Goal: Transaction & Acquisition: Purchase product/service

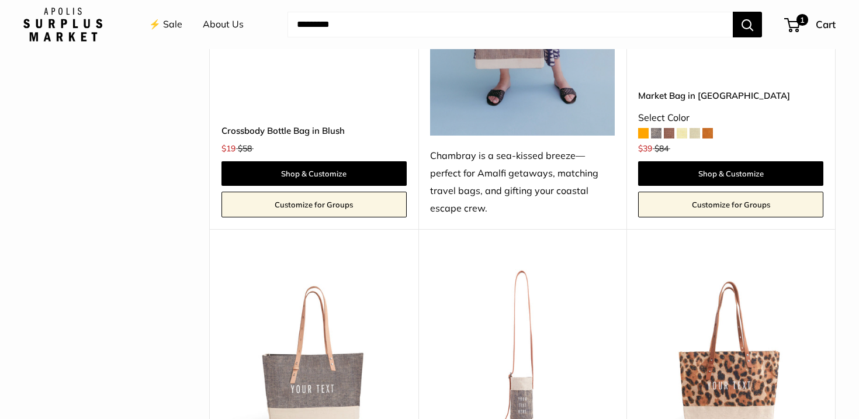
scroll to position [3790, 0]
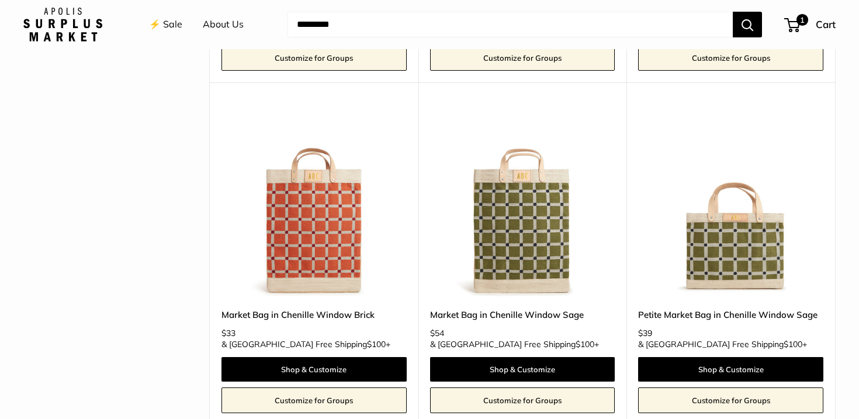
scroll to position [895, 0]
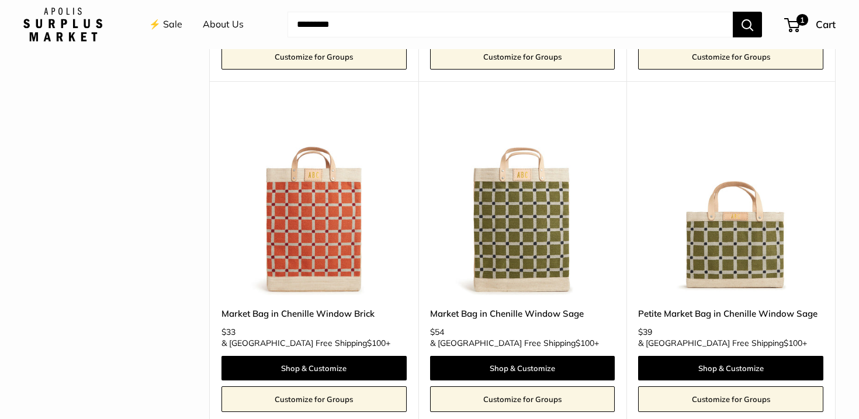
click at [0, 0] on img at bounding box center [0, 0] width 0 height 0
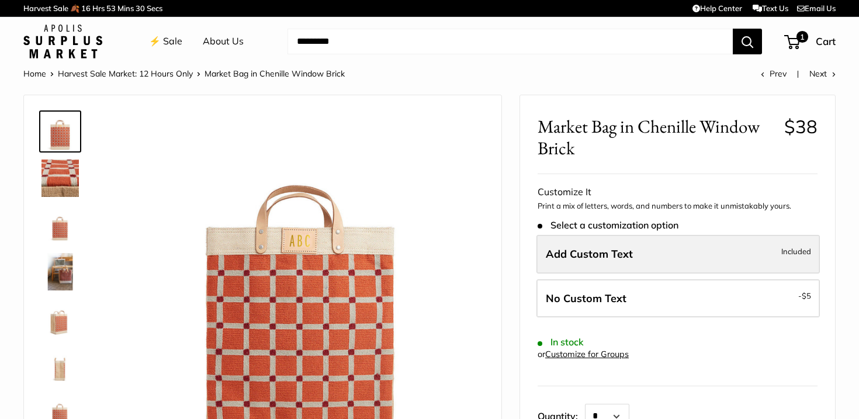
click at [605, 252] on span "Add Custom Text" at bounding box center [588, 253] width 87 height 13
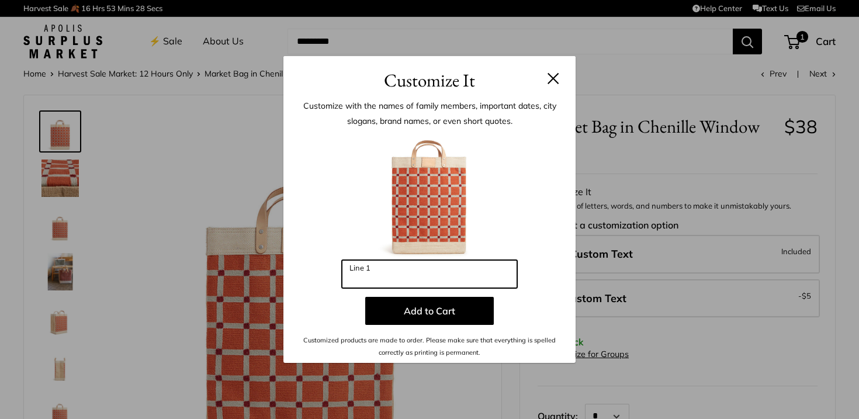
click at [456, 270] on input "Line 1" at bounding box center [429, 274] width 175 height 28
type input "***"
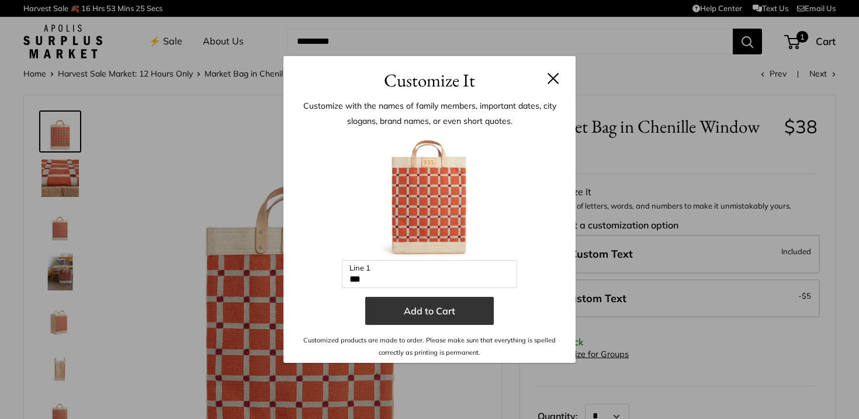
click at [380, 316] on button "Add to Cart" at bounding box center [429, 311] width 128 height 28
